Goal: Information Seeking & Learning: Check status

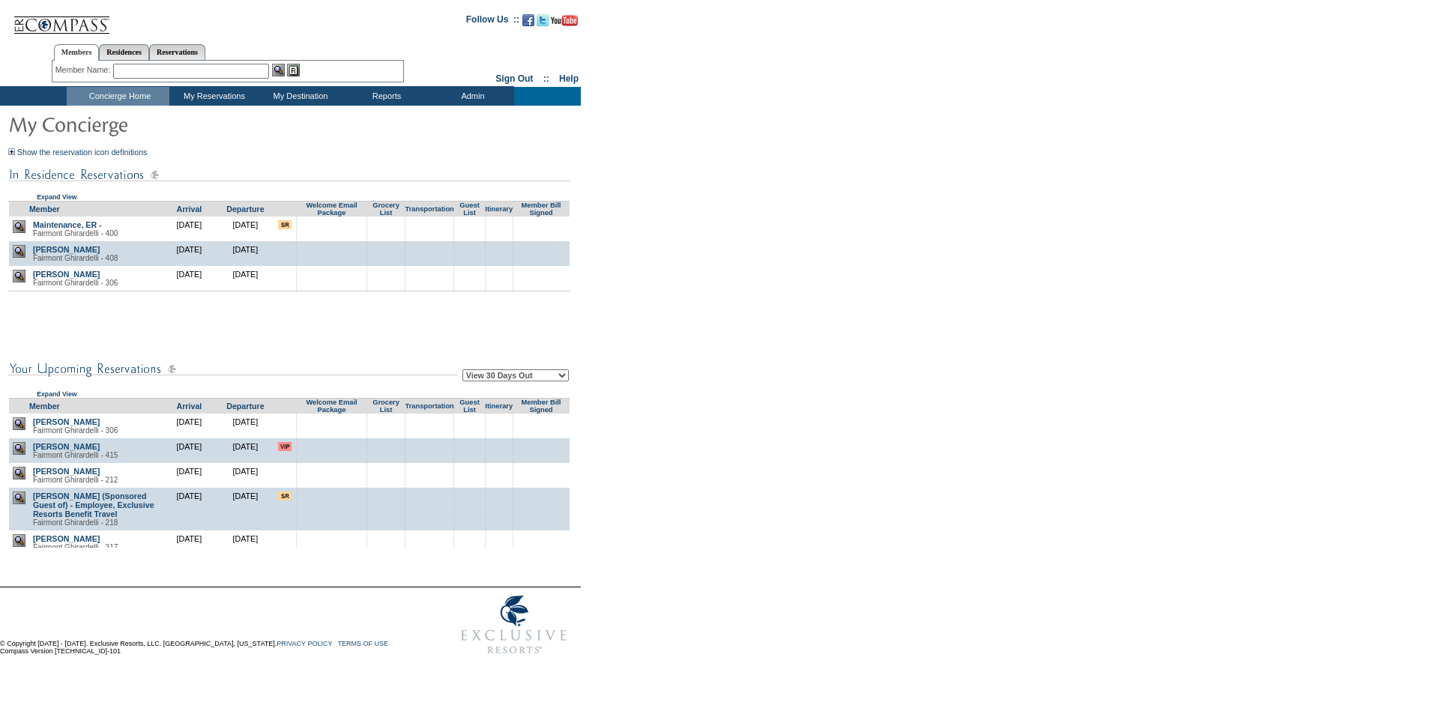
click at [512, 379] on select "View 30 Days Out View 60 Days Out View 90 Days Out" at bounding box center [515, 375] width 106 height 12
select select "90"
click at [465, 372] on select "View 30 Days Out View 60 Days Out View 90 Days Out" at bounding box center [515, 375] width 106 height 12
click at [593, 411] on form "Follow Us ::" at bounding box center [716, 333] width 1433 height 659
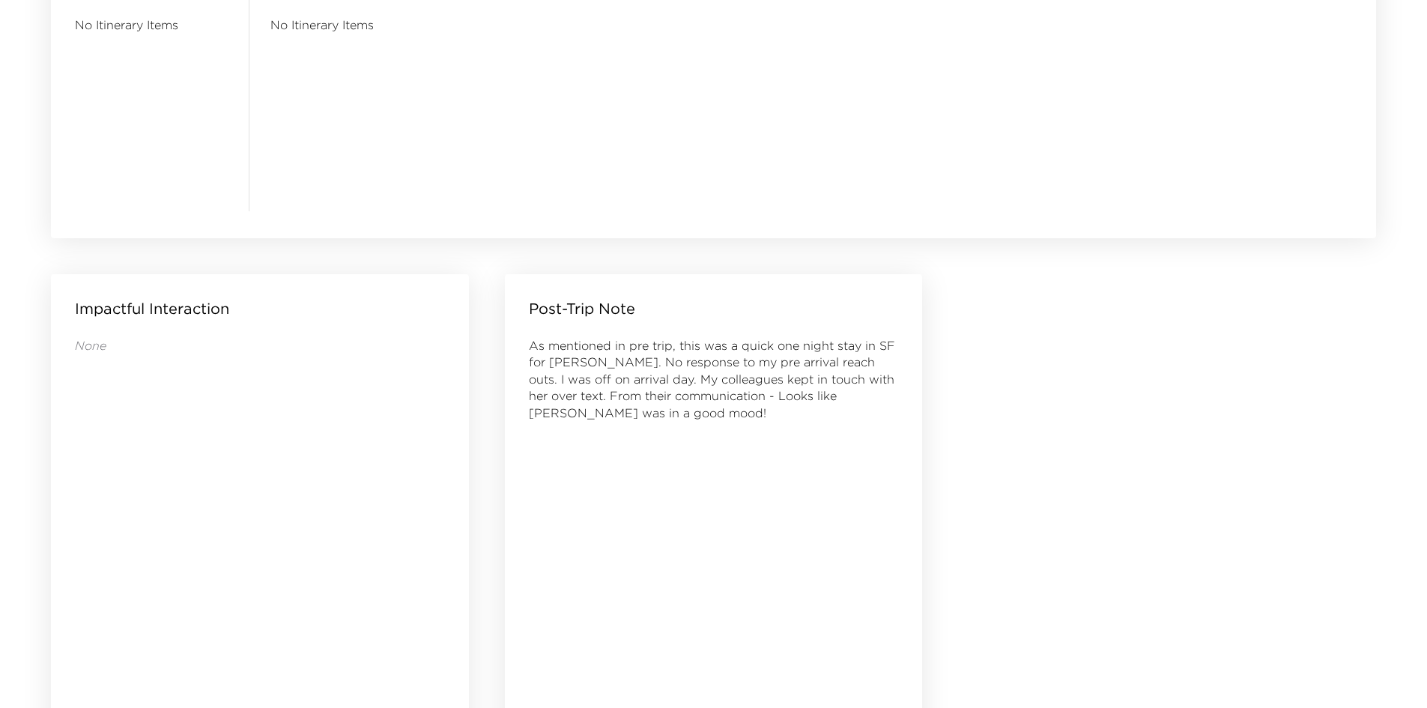
scroll to position [1443, 0]
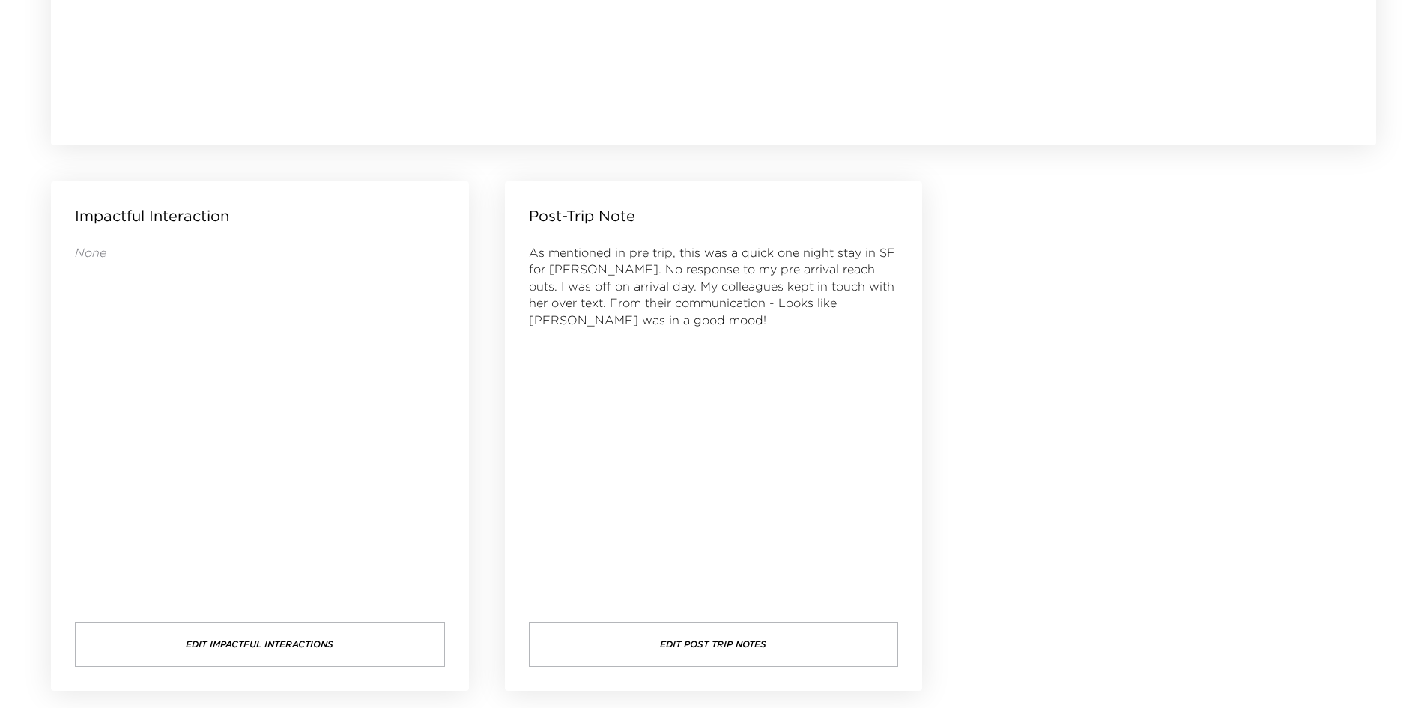
drag, startPoint x: 830, startPoint y: 417, endPoint x: 779, endPoint y: 410, distance: 51.5
click at [779, 410] on div "As mentioned in pre trip, this was a quick one night stay in SF for [PERSON_NAM…" at bounding box center [714, 418] width 370 height 348
drag, startPoint x: 758, startPoint y: 410, endPoint x: 700, endPoint y: 409, distance: 58.5
click at [700, 409] on div "As mentioned in pre trip, this was a quick one night stay in SF for [PERSON_NAM…" at bounding box center [714, 418] width 370 height 348
drag, startPoint x: 697, startPoint y: 409, endPoint x: 656, endPoint y: 406, distance: 40.6
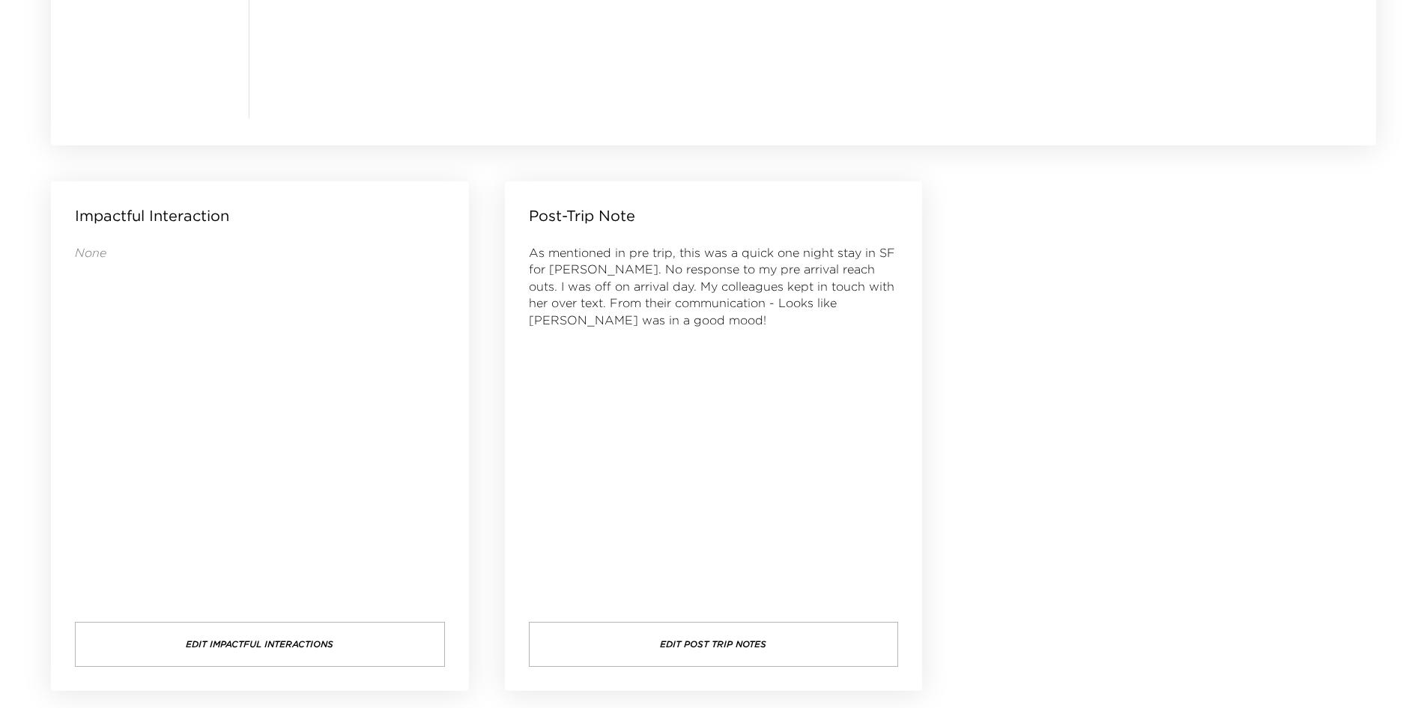
click at [656, 406] on div "As mentioned in pre trip, this was a quick one night stay in SF for [PERSON_NAM…" at bounding box center [714, 418] width 370 height 348
drag, startPoint x: 656, startPoint y: 406, endPoint x: 626, endPoint y: 402, distance: 31.0
click at [626, 402] on div "As mentioned in pre trip, this was a quick one night stay in SF for [PERSON_NAM…" at bounding box center [714, 418] width 370 height 348
drag, startPoint x: 626, startPoint y: 402, endPoint x: 617, endPoint y: 403, distance: 9.0
click at [617, 403] on div "As mentioned in pre trip, this was a quick one night stay in SF for [PERSON_NAM…" at bounding box center [714, 418] width 370 height 348
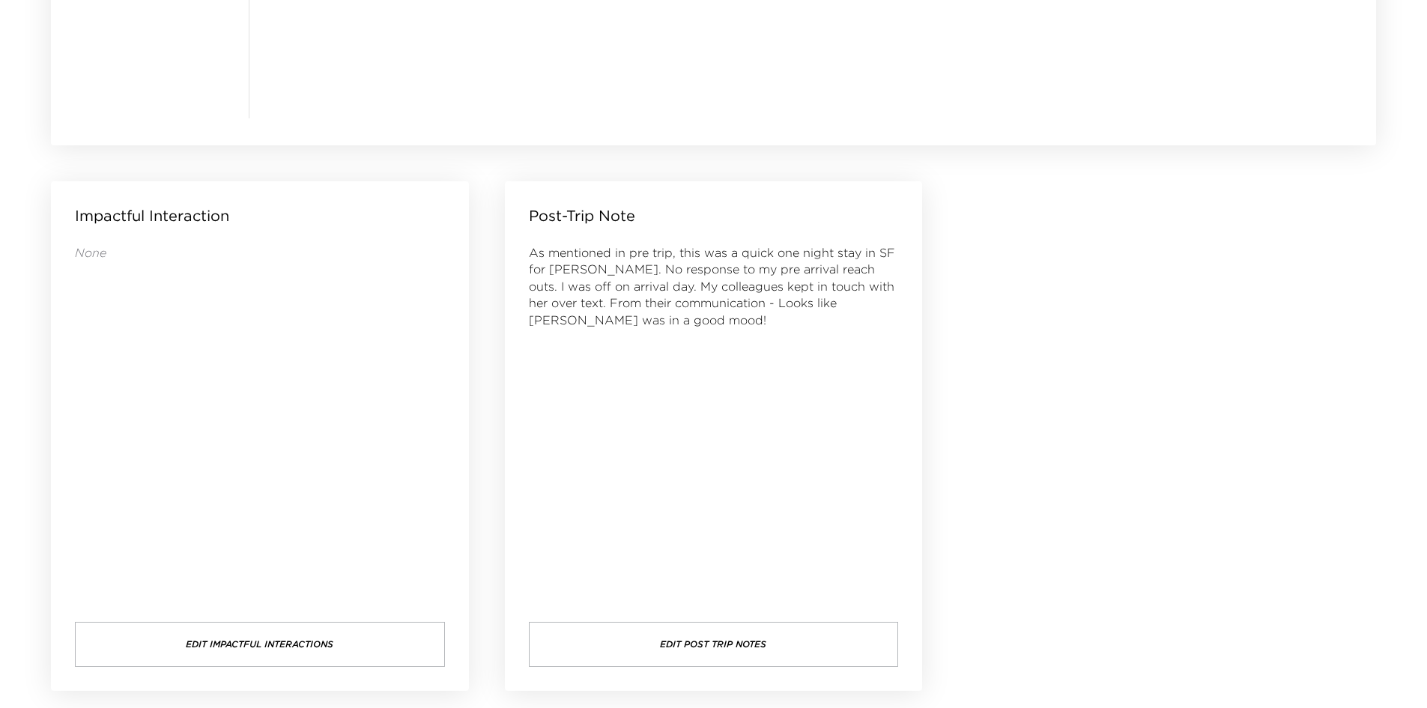
drag, startPoint x: 617, startPoint y: 403, endPoint x: 575, endPoint y: 384, distance: 46.0
click at [575, 384] on div "As mentioned in pre trip, this was a quick one night stay in SF for [PERSON_NAM…" at bounding box center [714, 418] width 370 height 348
drag, startPoint x: 575, startPoint y: 384, endPoint x: 555, endPoint y: 384, distance: 20.2
click at [555, 384] on div "As mentioned in pre trip, this was a quick one night stay in SF for [PERSON_NAM…" at bounding box center [714, 418] width 370 height 348
drag, startPoint x: 555, startPoint y: 384, endPoint x: 543, endPoint y: 387, distance: 12.6
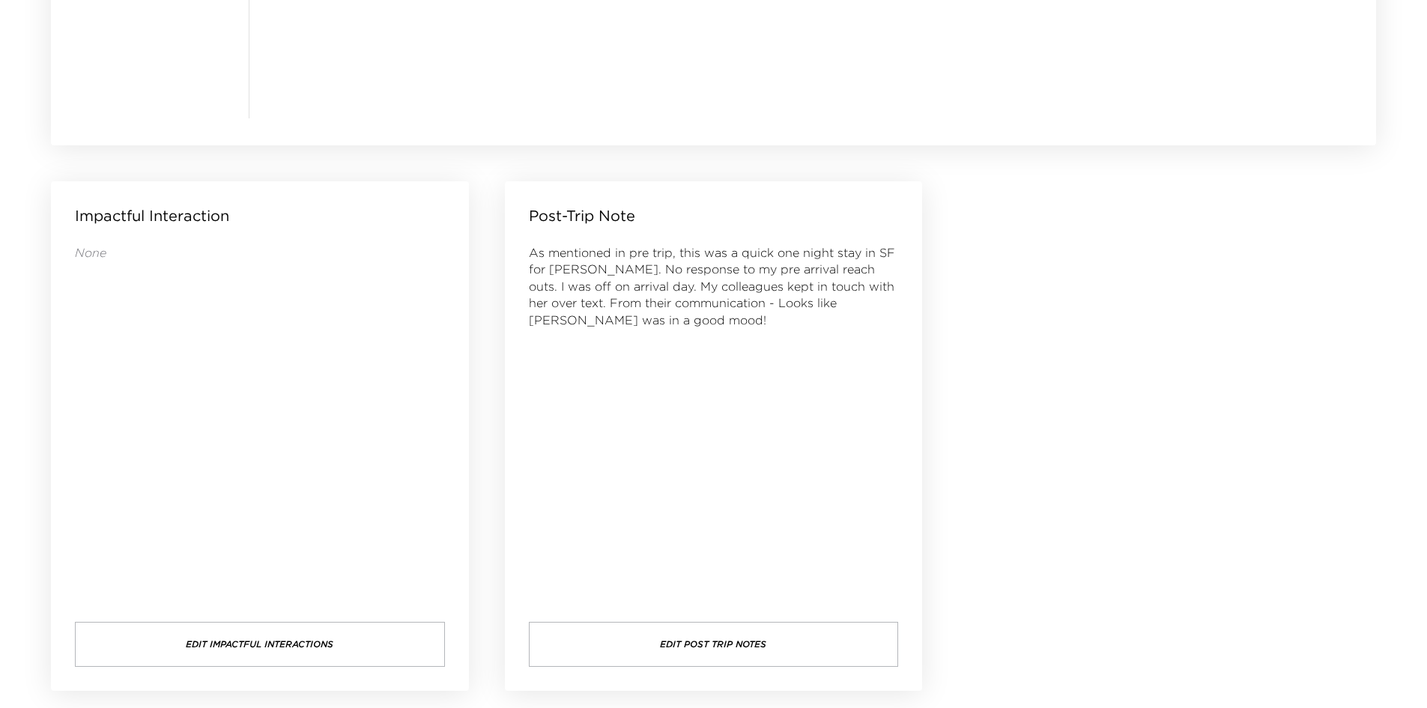
click at [543, 387] on div "As mentioned in pre trip, this was a quick one night stay in SF for [PERSON_NAM…" at bounding box center [714, 418] width 370 height 348
drag, startPoint x: 536, startPoint y: 390, endPoint x: 509, endPoint y: 396, distance: 27.6
click at [509, 396] on div "Post-Trip Note As mentioned in pre trip, this was a quick one night stay in [GE…" at bounding box center [714, 436] width 418 height 510
click at [522, 387] on div "Post-Trip Note As mentioned in pre trip, this was a quick one night stay in [GE…" at bounding box center [714, 436] width 418 height 510
drag, startPoint x: 632, startPoint y: 377, endPoint x: 601, endPoint y: 378, distance: 30.8
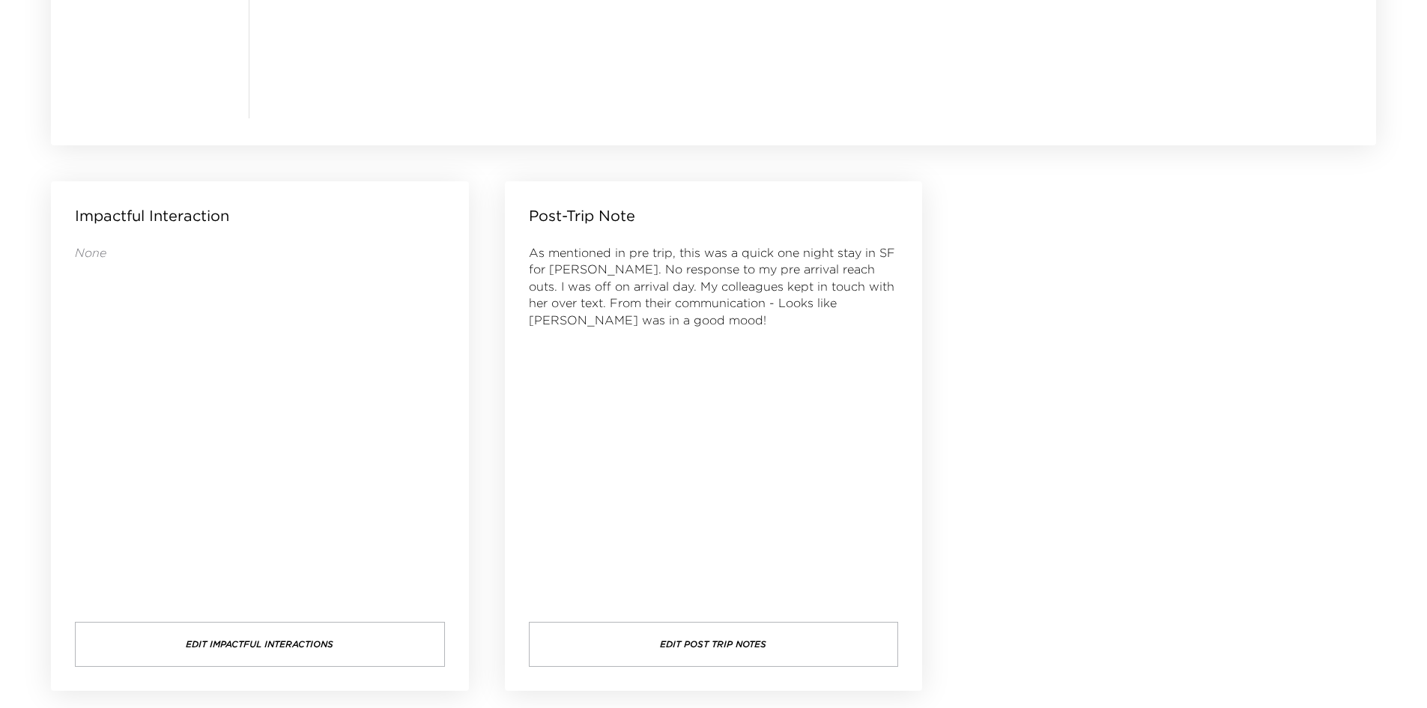
click at [601, 378] on div "As mentioned in pre trip, this was a quick one night stay in SF for [PERSON_NAM…" at bounding box center [714, 418] width 370 height 348
drag, startPoint x: 594, startPoint y: 379, endPoint x: 555, endPoint y: 381, distance: 39.7
click at [555, 381] on div "As mentioned in pre trip, this was a quick one night stay in SF for [PERSON_NAM…" at bounding box center [714, 418] width 370 height 348
drag, startPoint x: 567, startPoint y: 369, endPoint x: 557, endPoint y: 366, distance: 10.9
click at [557, 366] on div "As mentioned in pre trip, this was a quick one night stay in SF for [PERSON_NAM…" at bounding box center [714, 418] width 370 height 348
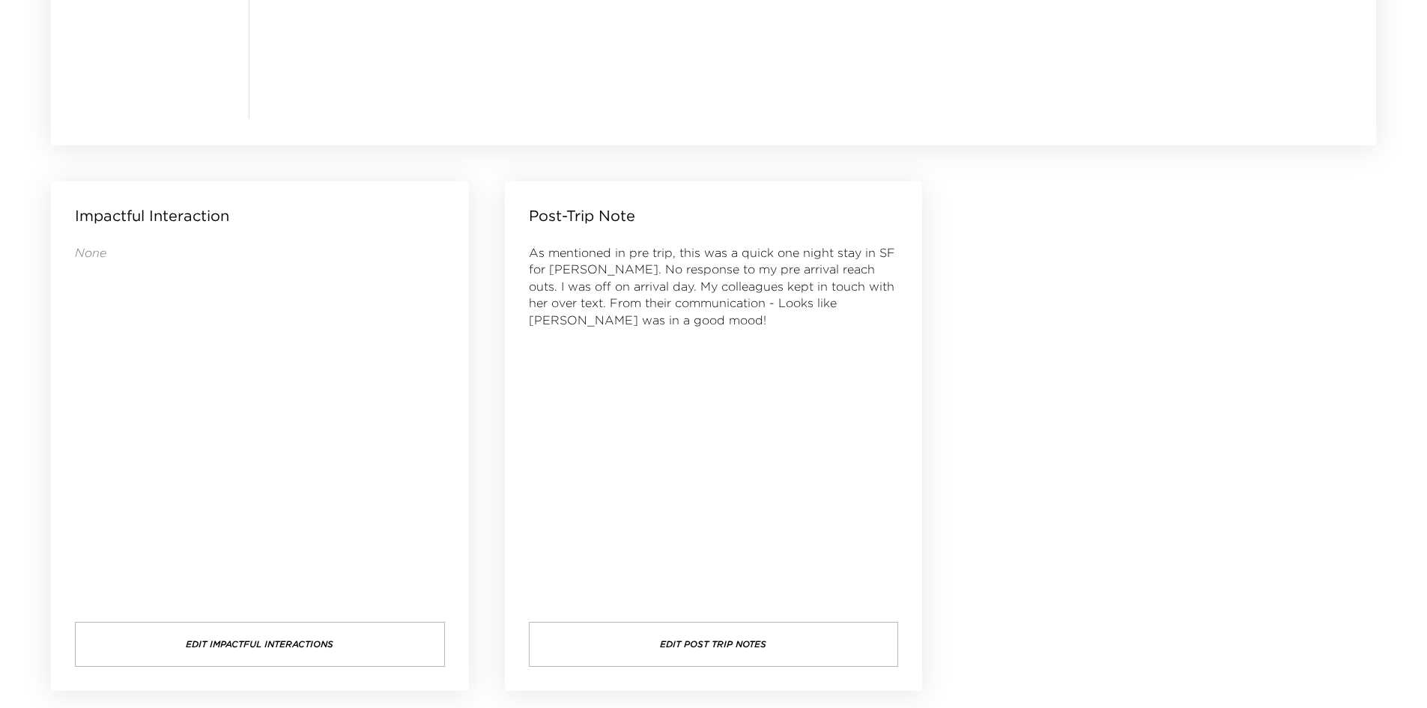
drag, startPoint x: 549, startPoint y: 366, endPoint x: 540, endPoint y: 364, distance: 9.3
click at [540, 364] on div "As mentioned in pre trip, this was a quick one night stay in SF for [PERSON_NAM…" at bounding box center [714, 418] width 370 height 348
click at [536, 350] on div "As mentioned in pre trip, this was a quick one night stay in SF for [PERSON_NAM…" at bounding box center [714, 418] width 370 height 348
drag, startPoint x: 578, startPoint y: 350, endPoint x: 562, endPoint y: 350, distance: 15.7
click at [562, 350] on div "As mentioned in pre trip, this was a quick one night stay in SF for [PERSON_NAM…" at bounding box center [714, 418] width 370 height 348
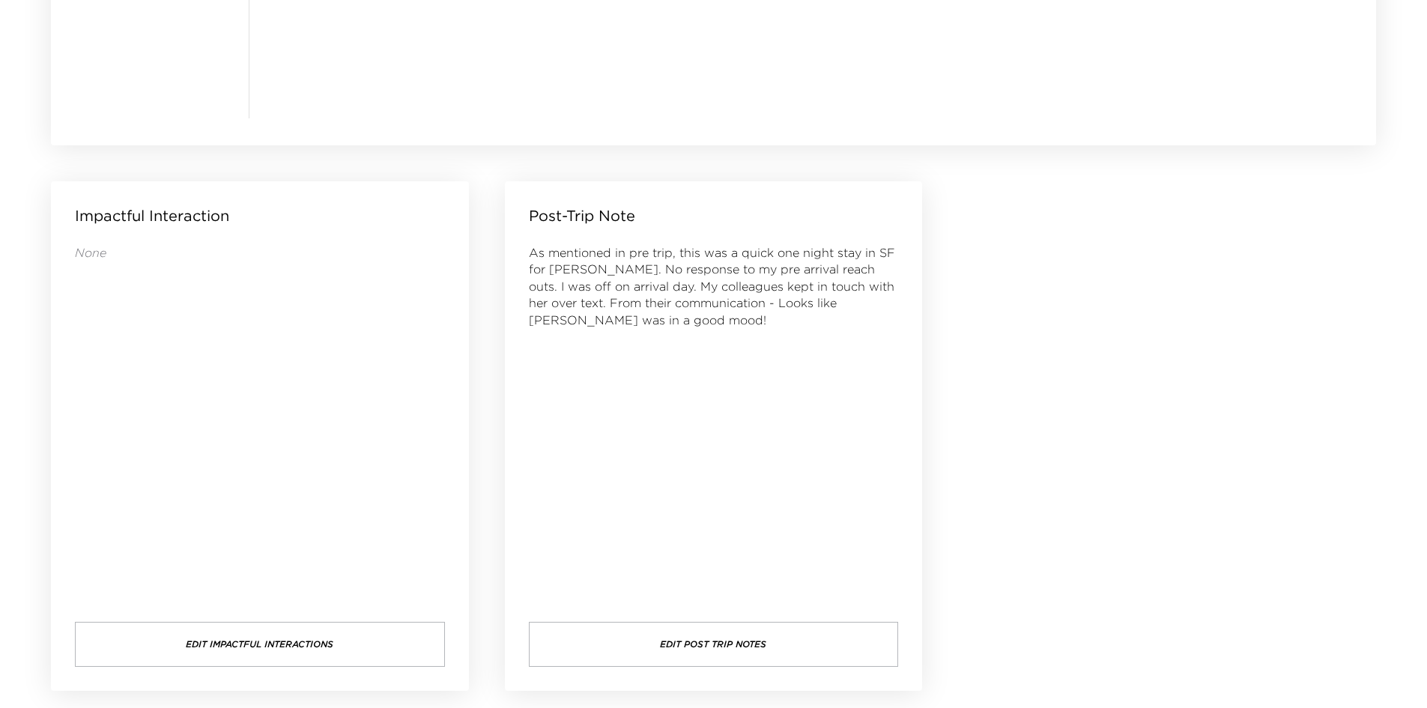
drag, startPoint x: 562, startPoint y: 350, endPoint x: 553, endPoint y: 349, distance: 9.0
click at [553, 349] on div "As mentioned in pre trip, this was a quick one night stay in SF for [PERSON_NAM…" at bounding box center [714, 418] width 370 height 348
click at [540, 354] on div "As mentioned in pre trip, this was a quick one night stay in SF for [PERSON_NAM…" at bounding box center [714, 418] width 370 height 348
click at [594, 398] on div "As mentioned in pre trip, this was a quick one night stay in SF for [PERSON_NAM…" at bounding box center [714, 418] width 370 height 348
click at [595, 398] on div "As mentioned in pre trip, this was a quick one night stay in SF for [PERSON_NAM…" at bounding box center [714, 418] width 370 height 348
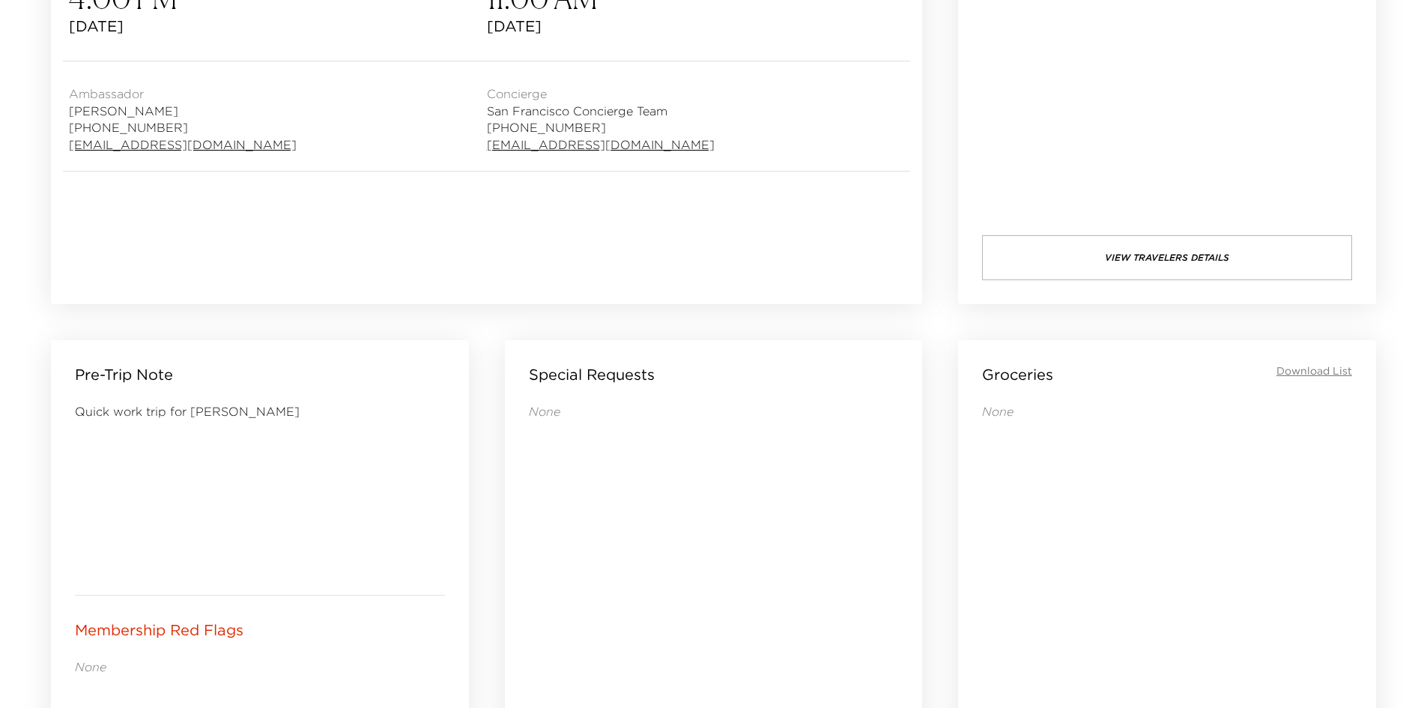
scroll to position [169, 0]
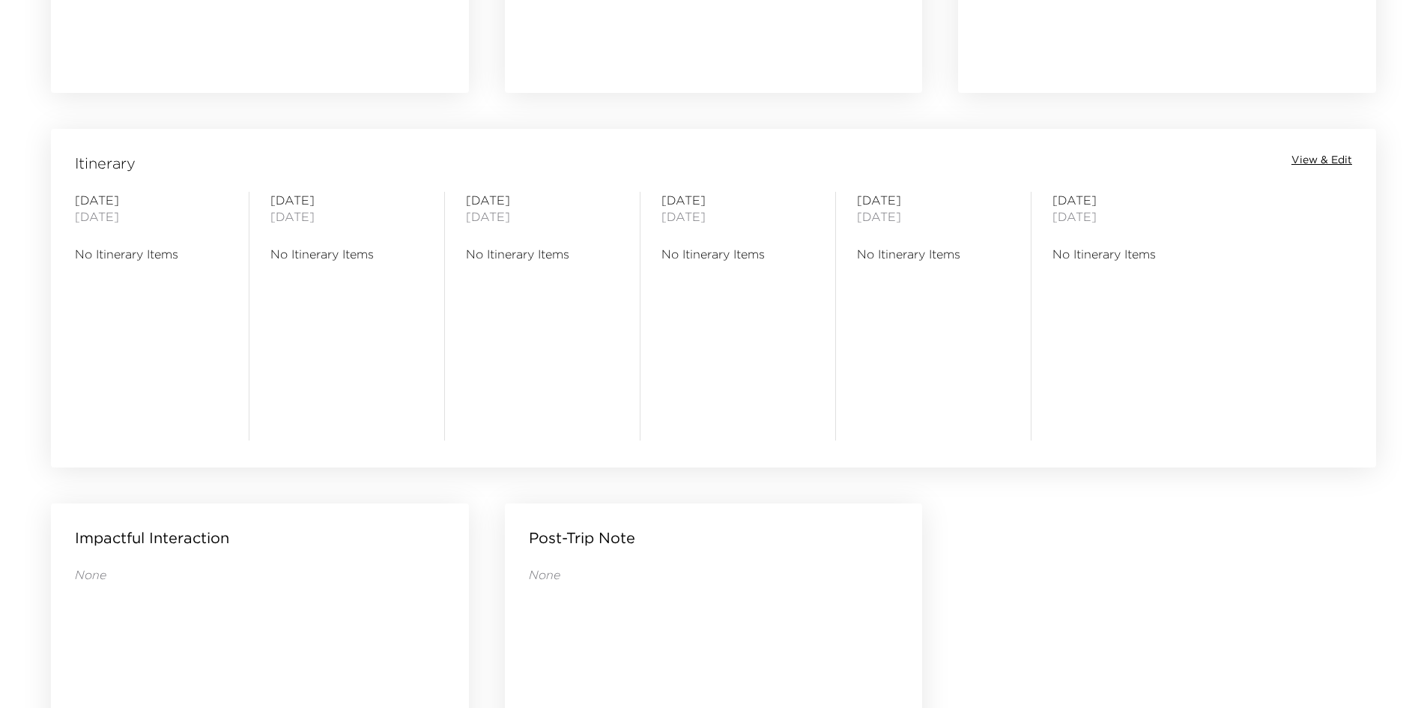
scroll to position [1143, 0]
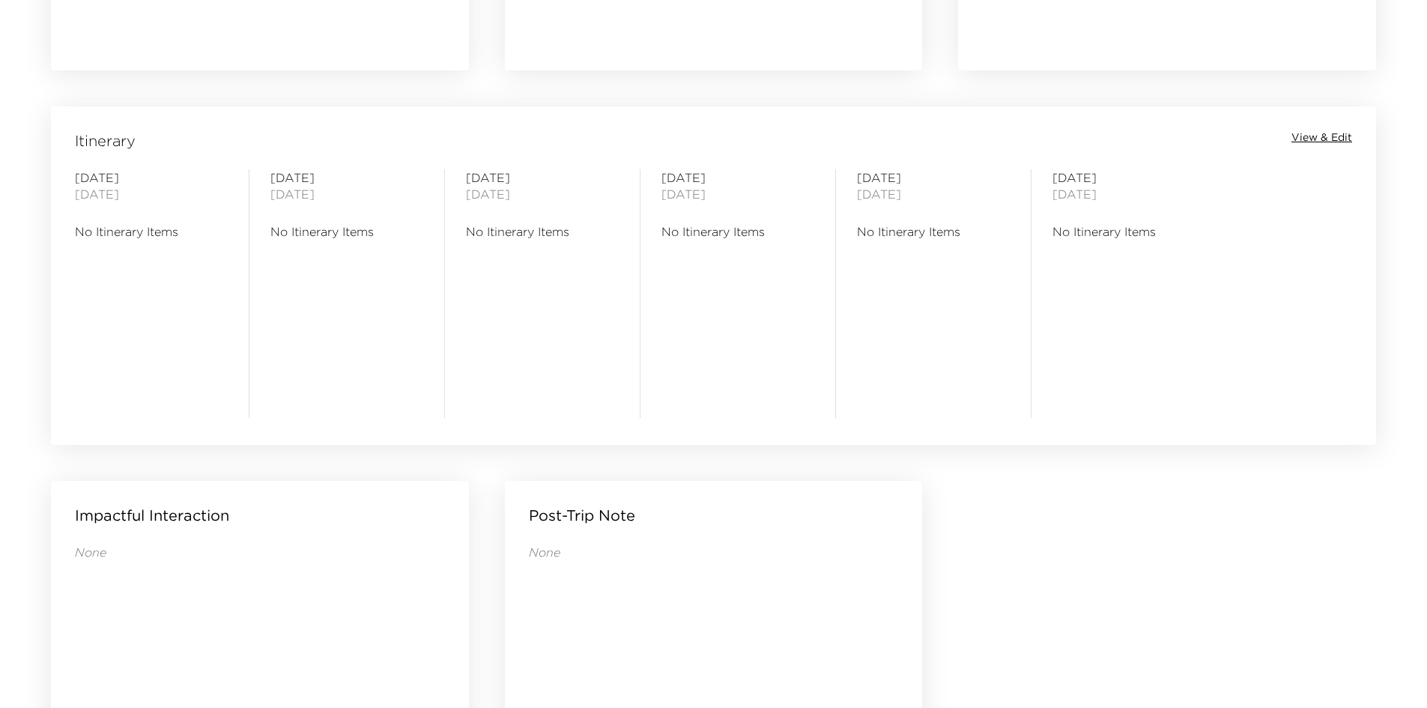
drag, startPoint x: 423, startPoint y: 345, endPoint x: 303, endPoint y: 383, distance: 125.1
drag, startPoint x: 300, startPoint y: 390, endPoint x: 290, endPoint y: 400, distance: 14.8
click at [290, 400] on div "Monday September 29, 2025 No Itinerary Items" at bounding box center [347, 293] width 153 height 249
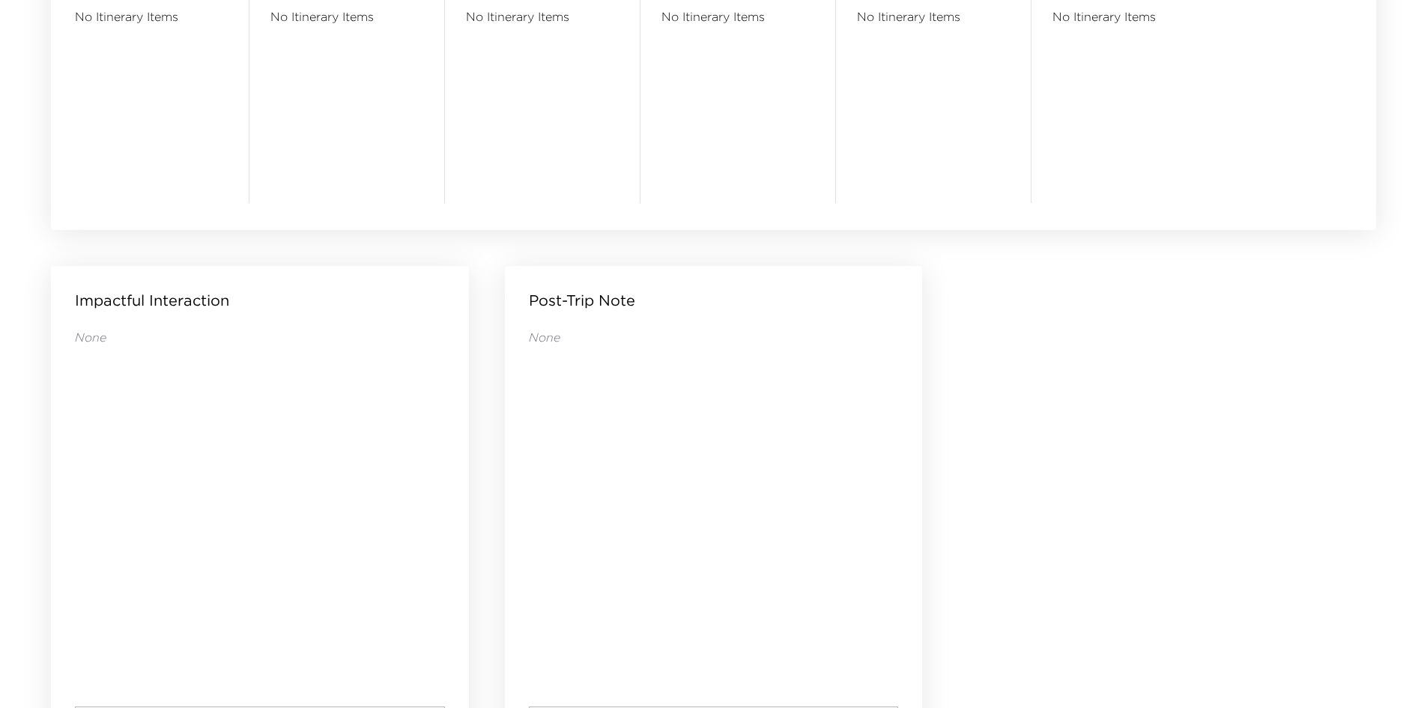
scroll to position [1443, 0]
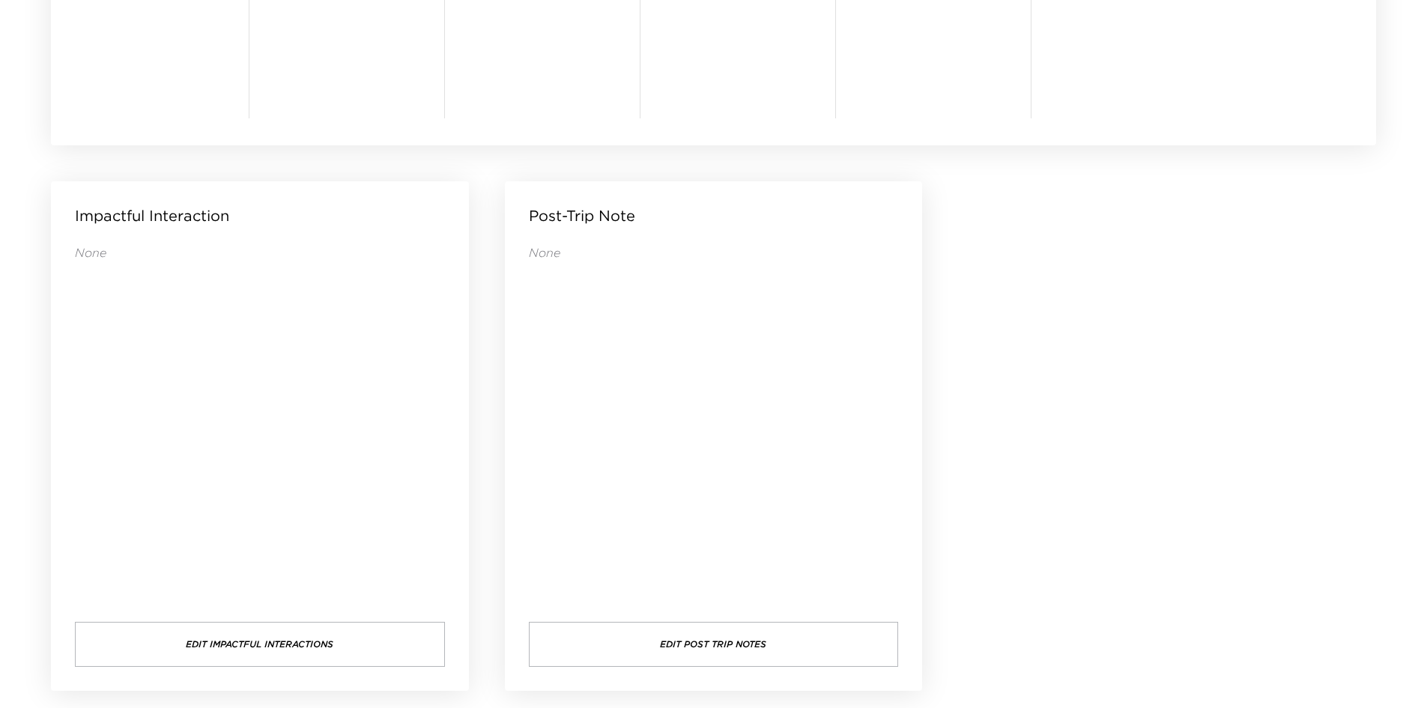
drag, startPoint x: 1126, startPoint y: 369, endPoint x: 1075, endPoint y: 339, distance: 58.1
drag, startPoint x: 1073, startPoint y: 360, endPoint x: 1052, endPoint y: 367, distance: 22.3
drag, startPoint x: 1045, startPoint y: 372, endPoint x: 1036, endPoint y: 386, distance: 16.2
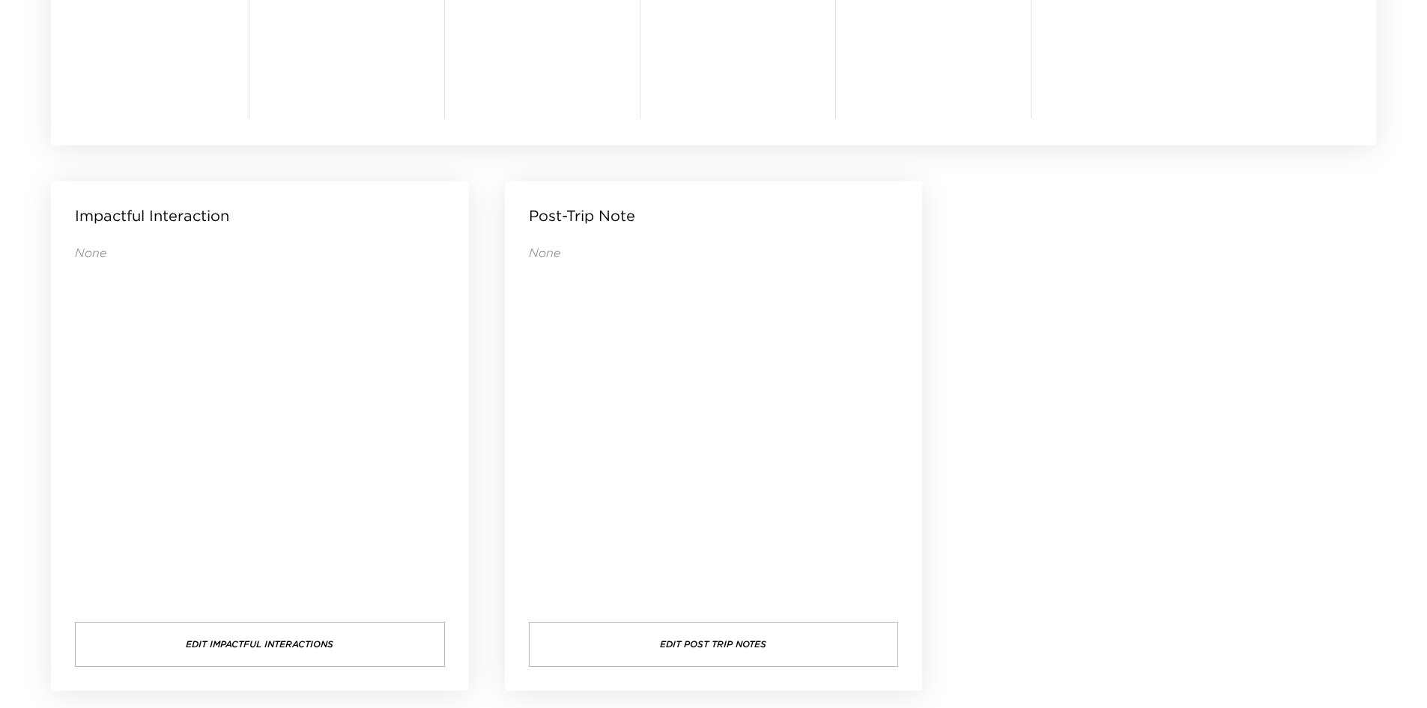
drag, startPoint x: 1036, startPoint y: 392, endPoint x: 1022, endPoint y: 397, distance: 14.5
drag, startPoint x: 1021, startPoint y: 399, endPoint x: 1015, endPoint y: 409, distance: 11.7
drag, startPoint x: 1013, startPoint y: 414, endPoint x: 1011, endPoint y: 421, distance: 7.8
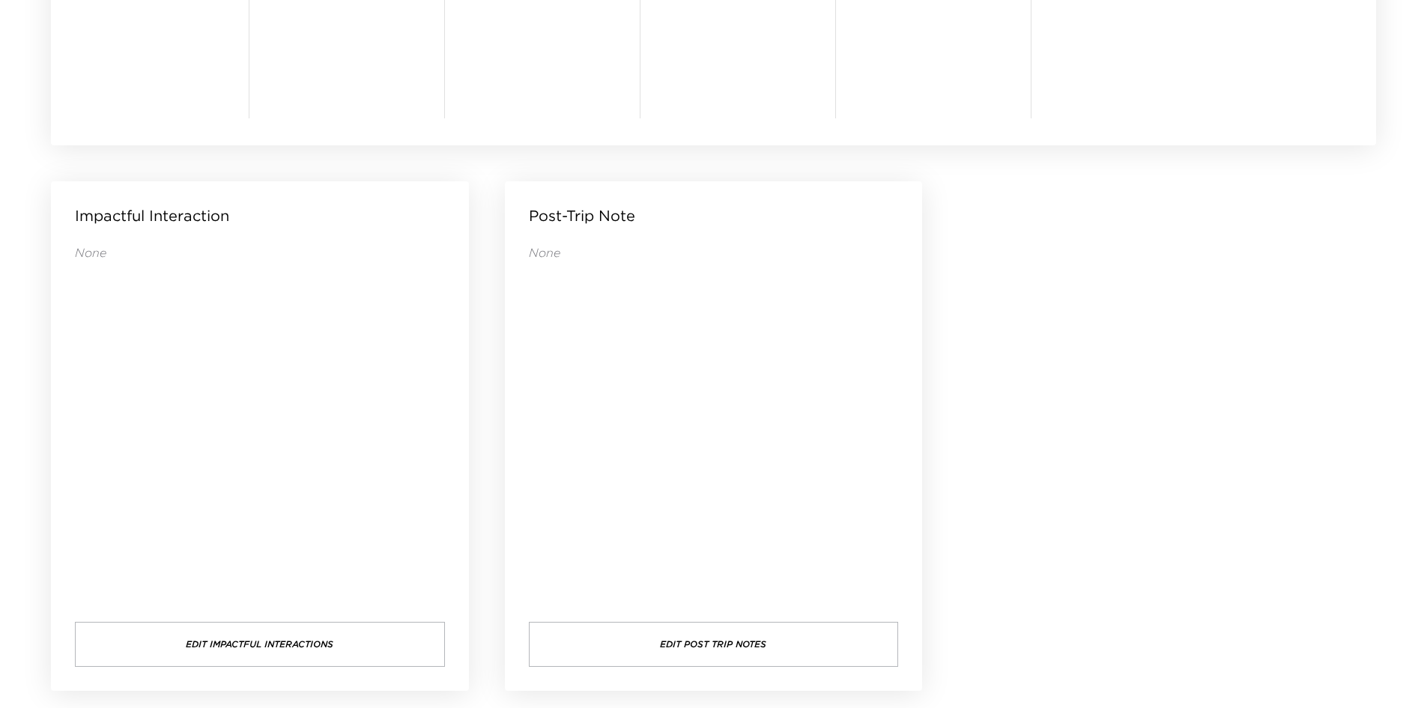
drag, startPoint x: 1058, startPoint y: 450, endPoint x: 1039, endPoint y: 465, distance: 23.5
drag, startPoint x: 1095, startPoint y: 341, endPoint x: 1073, endPoint y: 340, distance: 21.7
drag, startPoint x: 1073, startPoint y: 340, endPoint x: 1048, endPoint y: 342, distance: 25.6
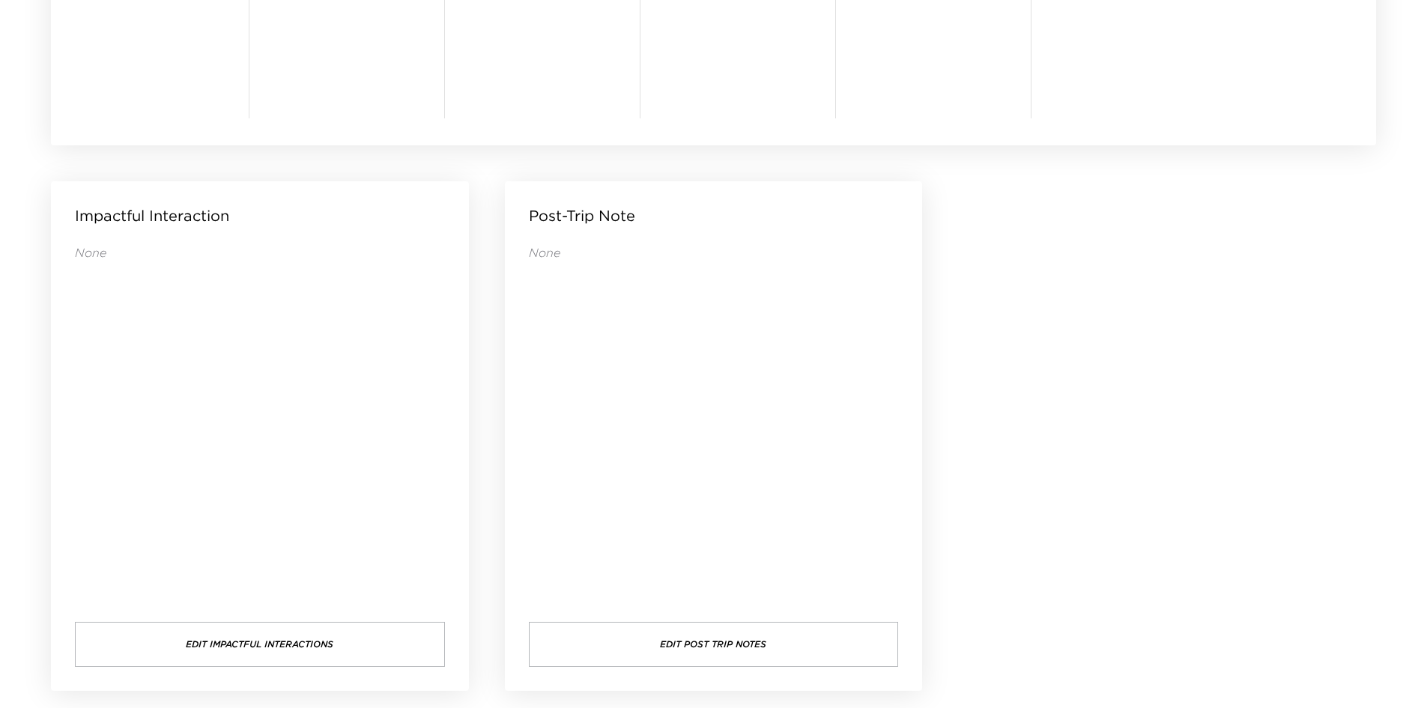
drag, startPoint x: 992, startPoint y: 207, endPoint x: 981, endPoint y: 201, distance: 12.7
drag, startPoint x: 981, startPoint y: 201, endPoint x: 967, endPoint y: 197, distance: 14.7
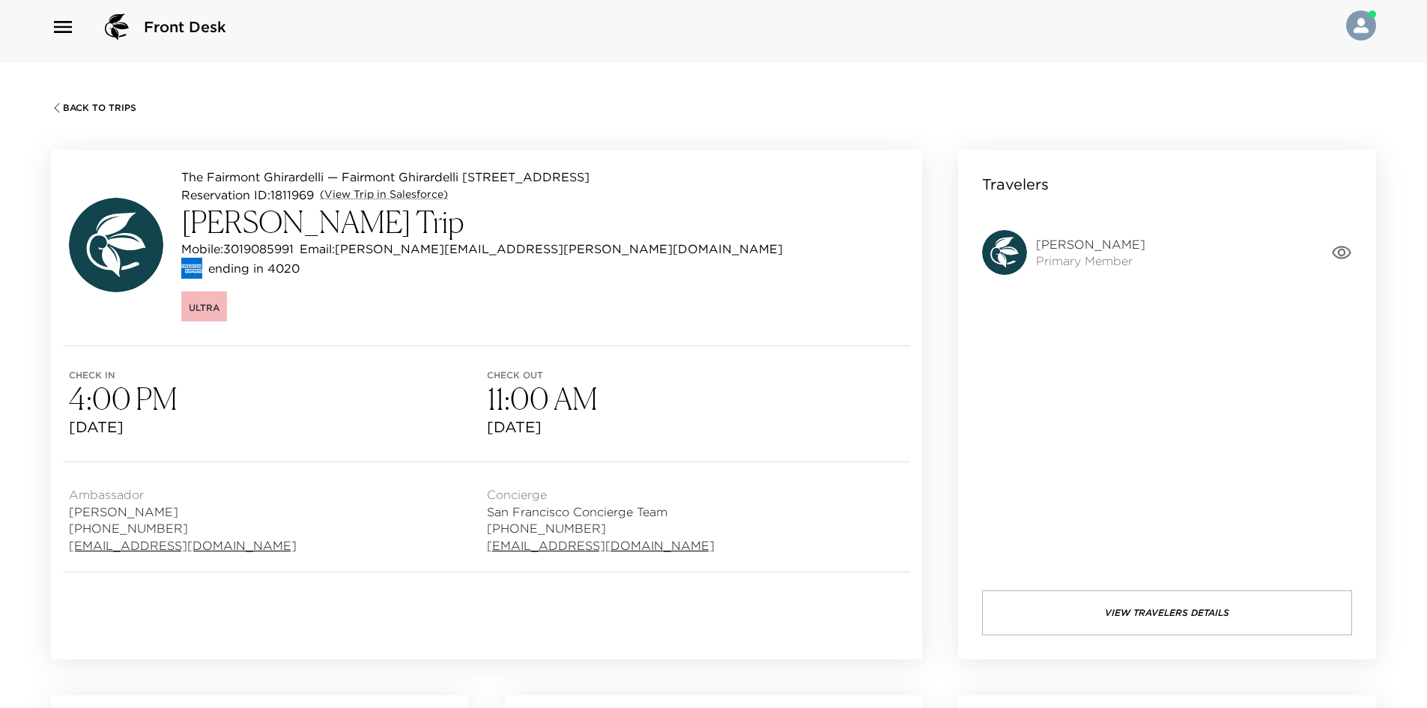
scroll to position [0, 0]
